Goal: Find specific page/section: Find specific page/section

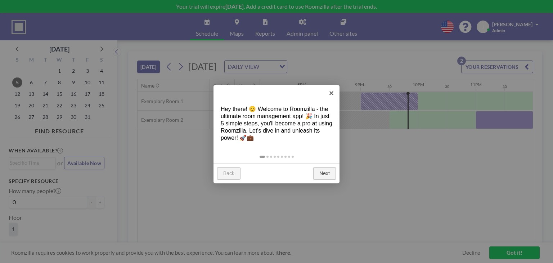
scroll to position [0, 1110]
click at [331, 174] on link "Next" at bounding box center [324, 173] width 23 height 13
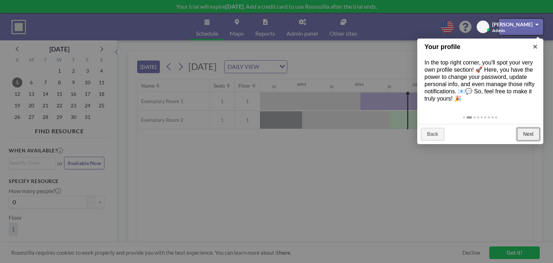
click at [518, 138] on link "Next" at bounding box center [528, 134] width 23 height 13
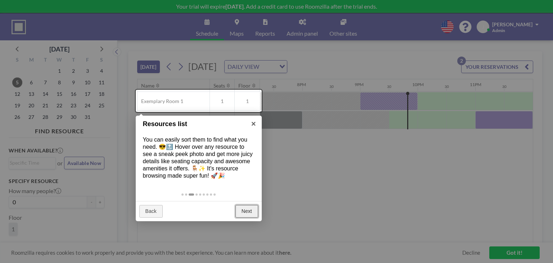
click at [245, 213] on link "Next" at bounding box center [247, 211] width 23 height 13
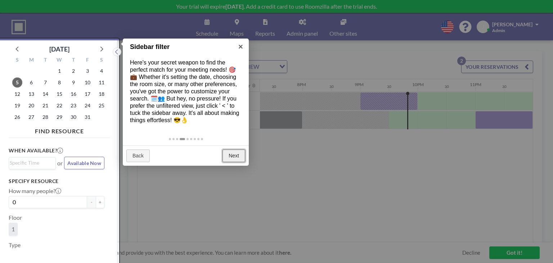
scroll to position [1, 0]
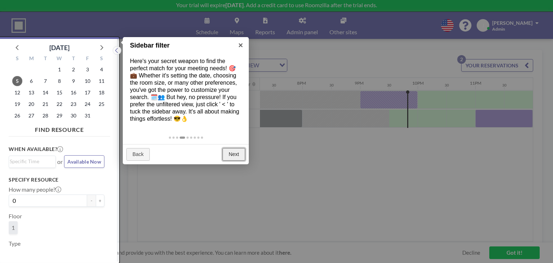
click at [230, 154] on link "Next" at bounding box center [234, 154] width 23 height 13
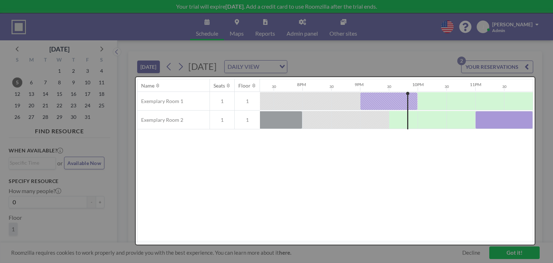
scroll to position [0, 0]
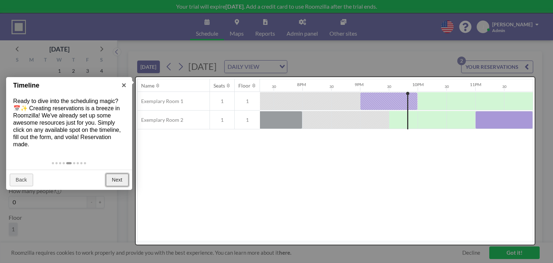
click at [118, 183] on link "Next" at bounding box center [117, 180] width 23 height 13
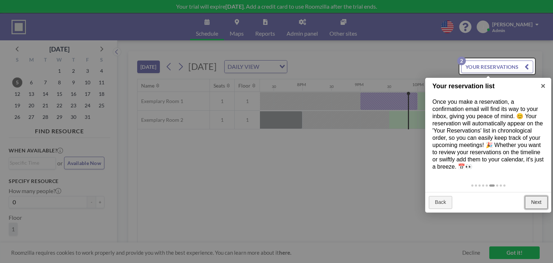
click at [539, 199] on link "Next" at bounding box center [536, 202] width 23 height 13
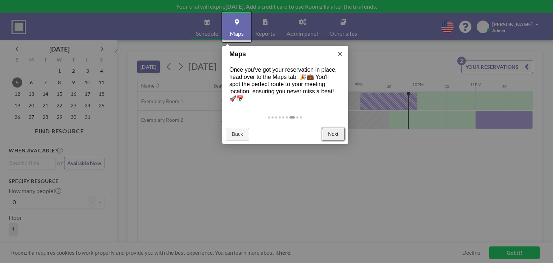
click at [334, 135] on link "Next" at bounding box center [333, 134] width 23 height 13
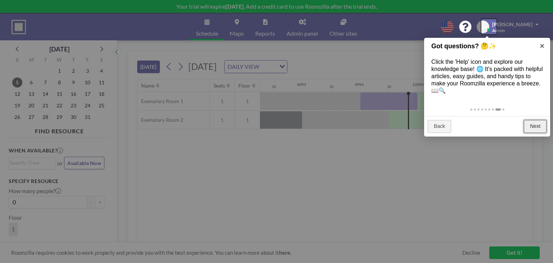
click at [529, 127] on link "Next" at bounding box center [535, 126] width 23 height 13
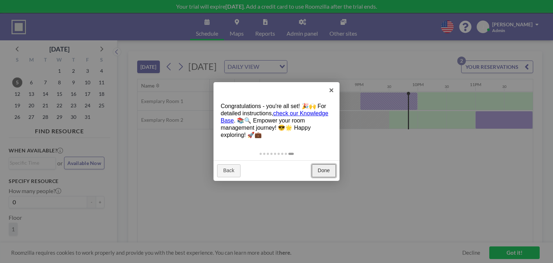
click at [321, 172] on link "Done" at bounding box center [324, 170] width 24 height 13
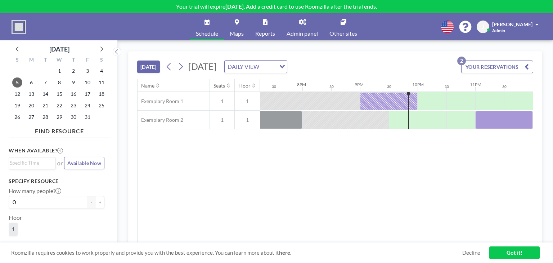
click at [308, 28] on link "Admin panel" at bounding box center [302, 26] width 43 height 27
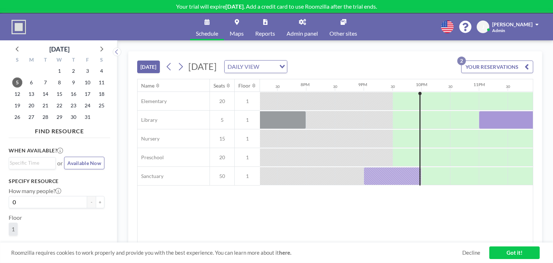
scroll to position [0, 1110]
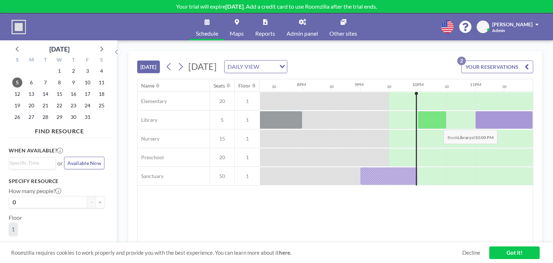
drag, startPoint x: 492, startPoint y: 123, endPoint x: 438, endPoint y: 124, distance: 54.0
click at [310, 23] on link "Admin panel" at bounding box center [302, 26] width 43 height 27
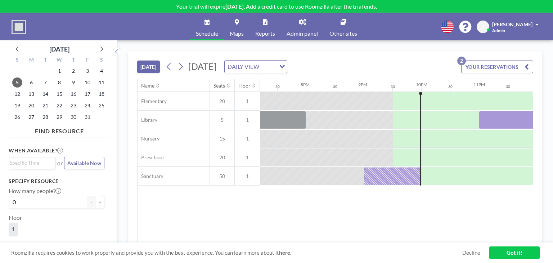
scroll to position [0, 1110]
